Goal: Information Seeking & Learning: Check status

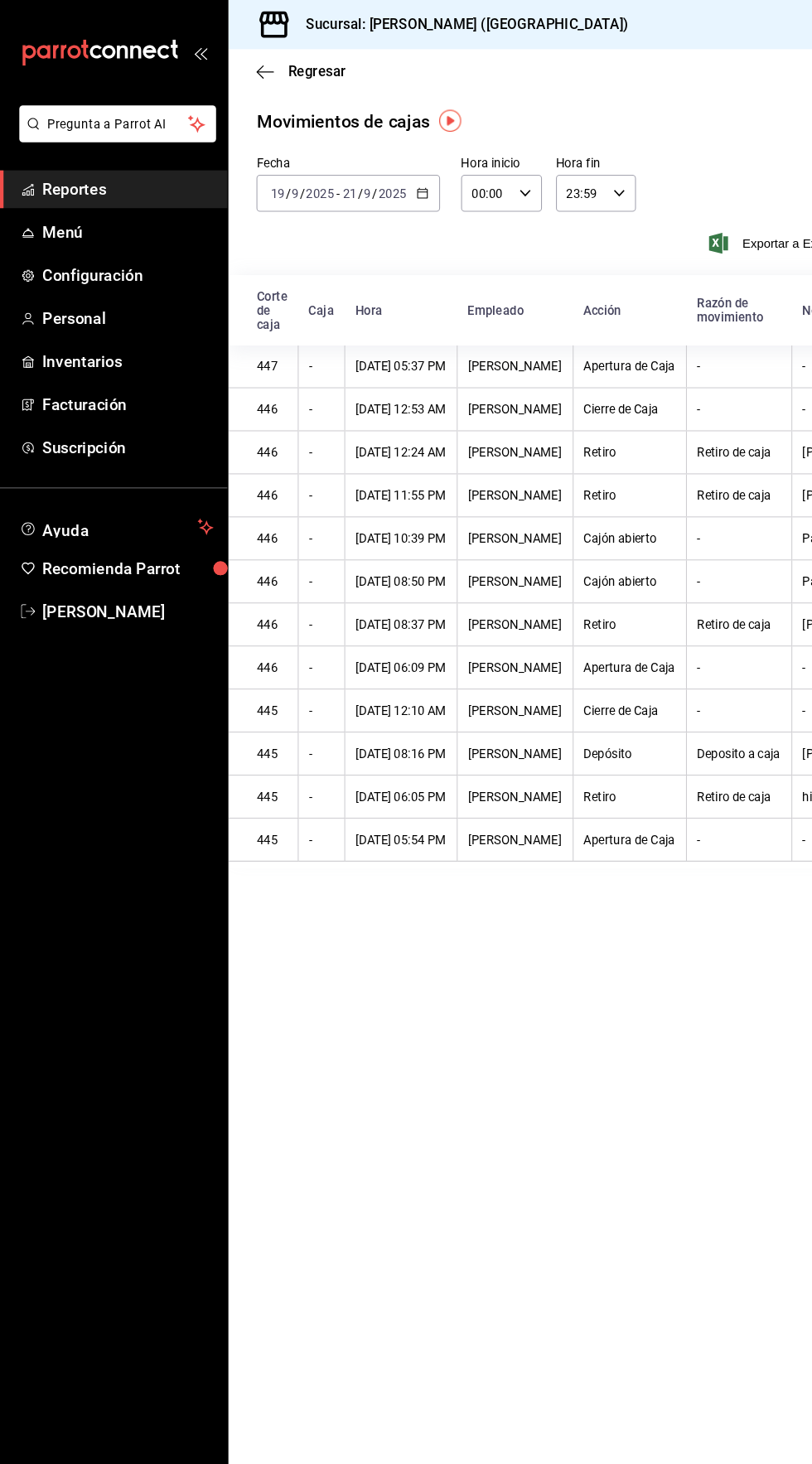
scroll to position [0, 170]
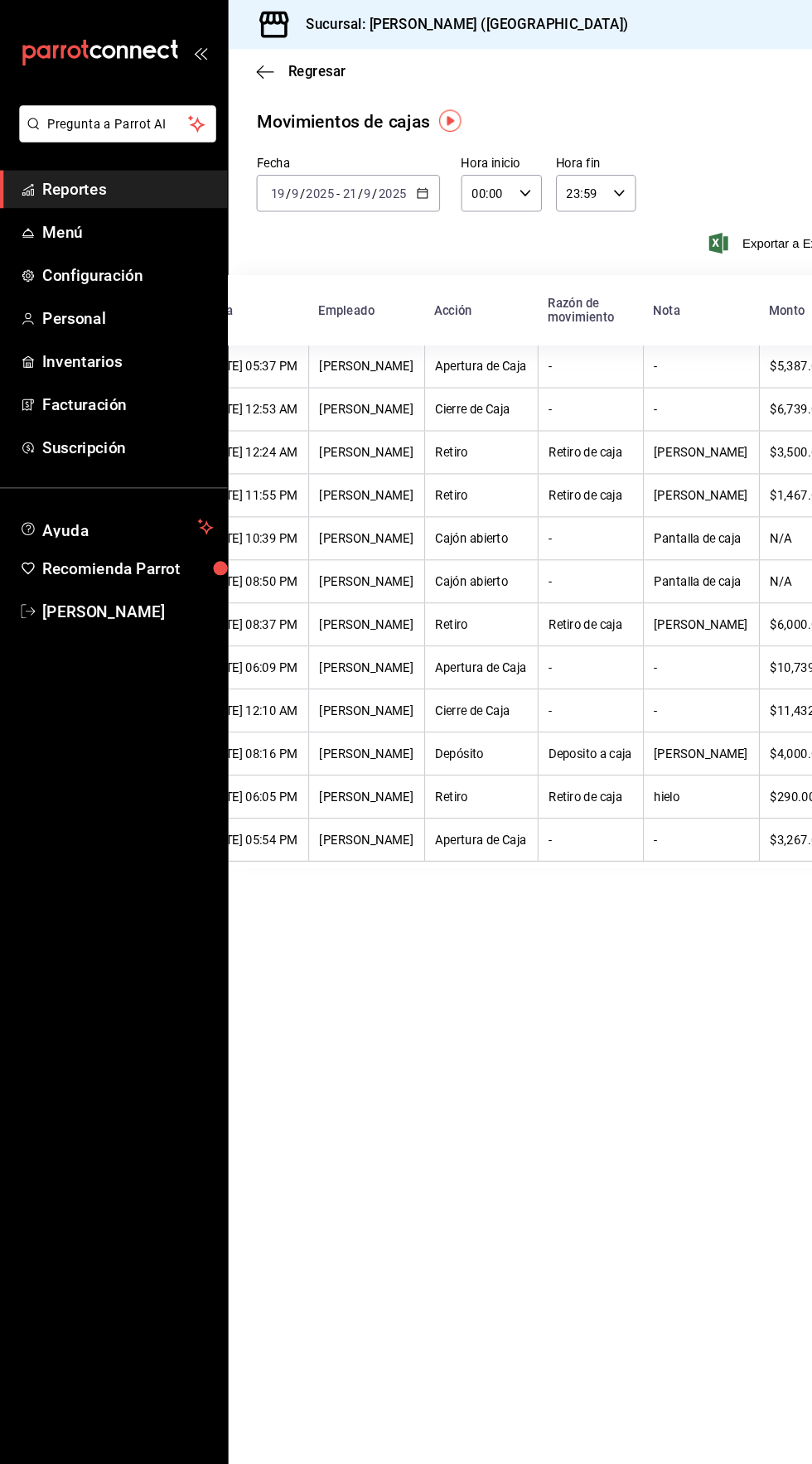
click at [58, 178] on span "Reportes" at bounding box center [120, 178] width 161 height 22
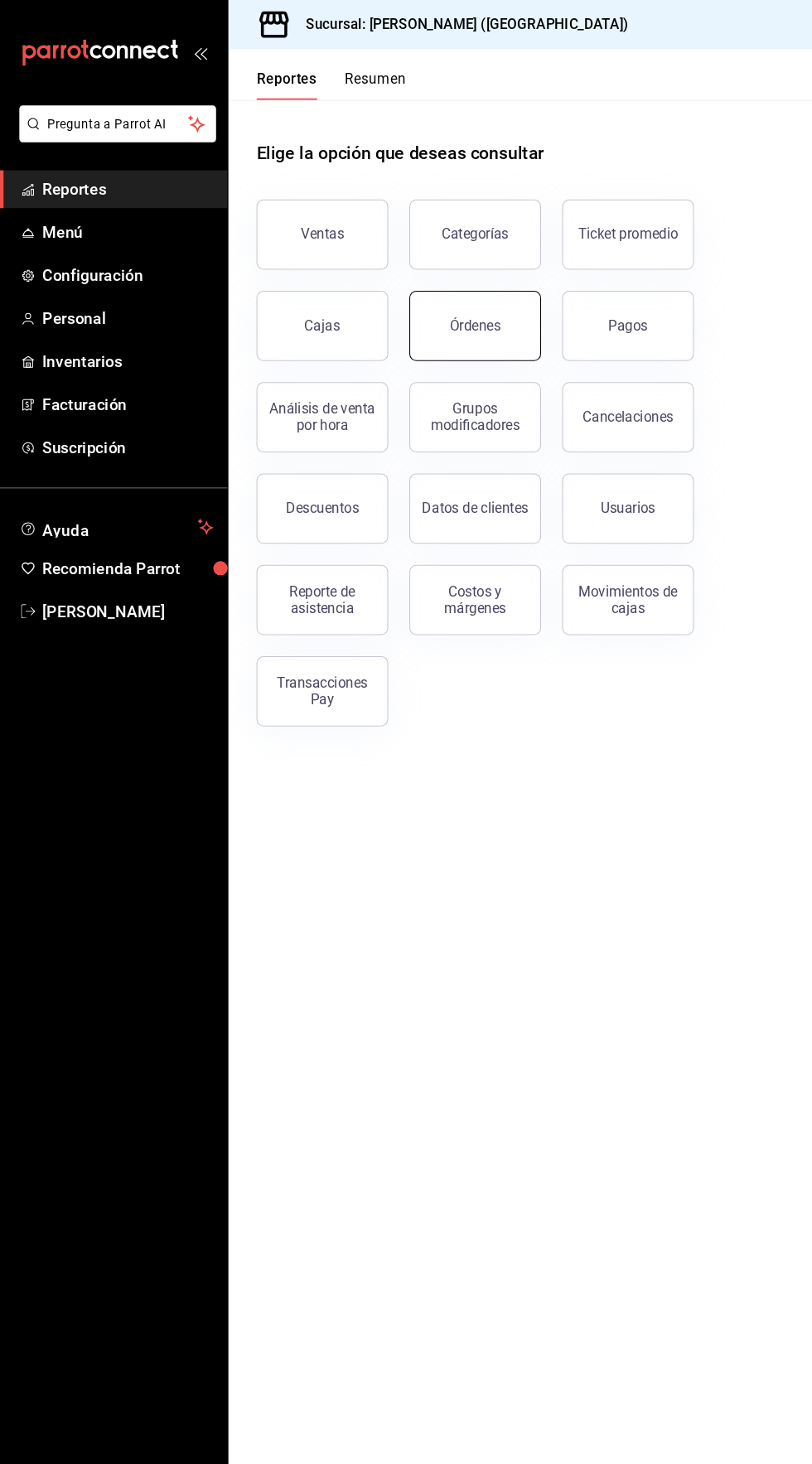
click at [465, 328] on button "Órdenes" at bounding box center [448, 307] width 124 height 66
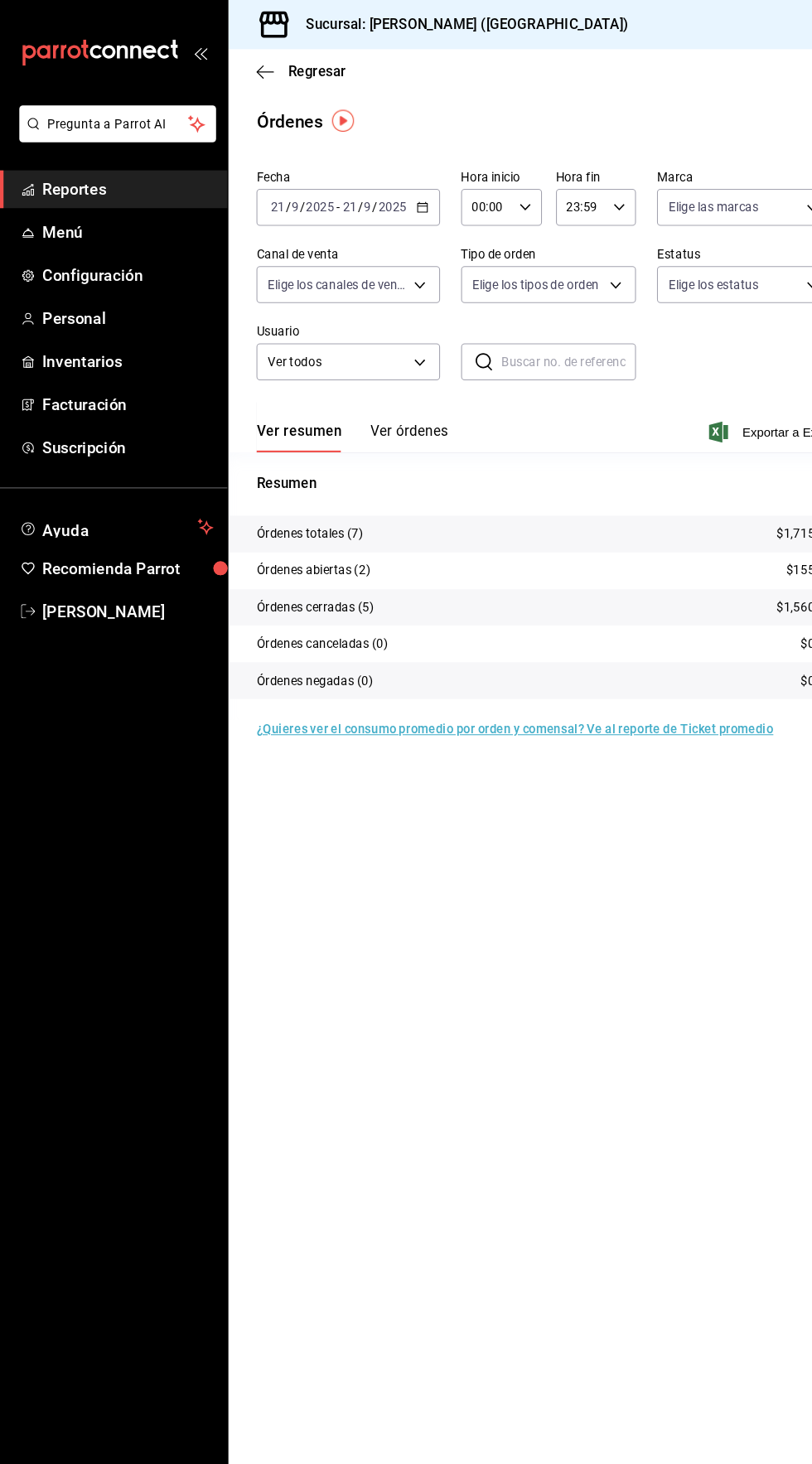
click at [464, 195] on input "00:00" at bounding box center [459, 196] width 48 height 33
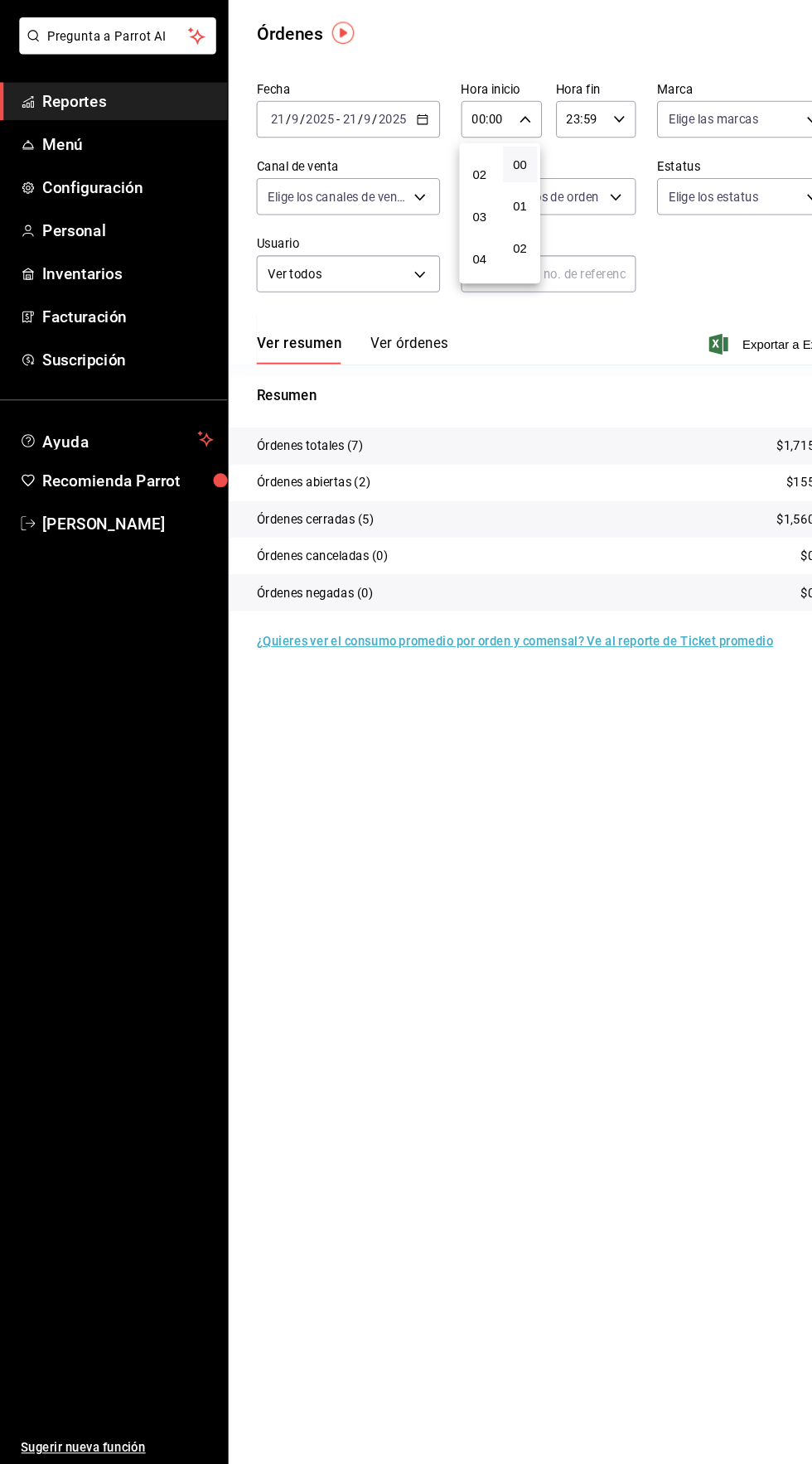
scroll to position [86, 0]
click at [457, 309] on span "04" at bounding box center [452, 310] width 11 height 13
type input "04:00"
click at [625, 871] on div at bounding box center [406, 732] width 812 height 1464
